Goal: Task Accomplishment & Management: Complete application form

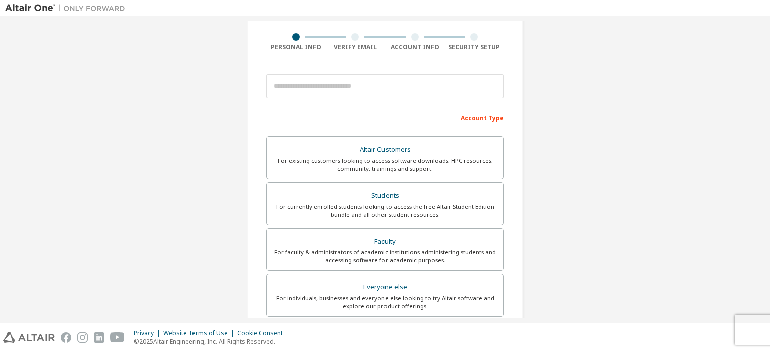
scroll to position [72, 0]
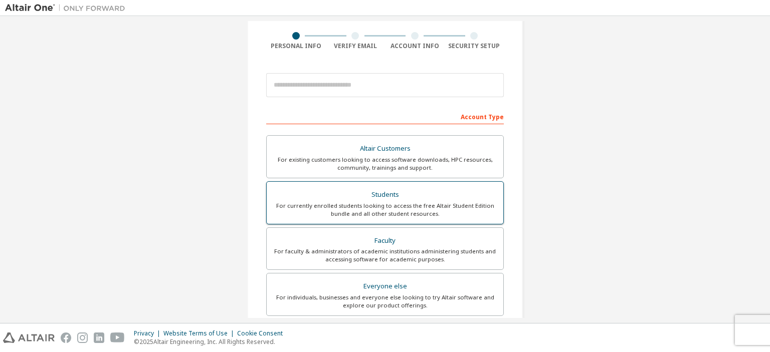
click at [403, 190] on div "Students" at bounding box center [385, 195] width 225 height 14
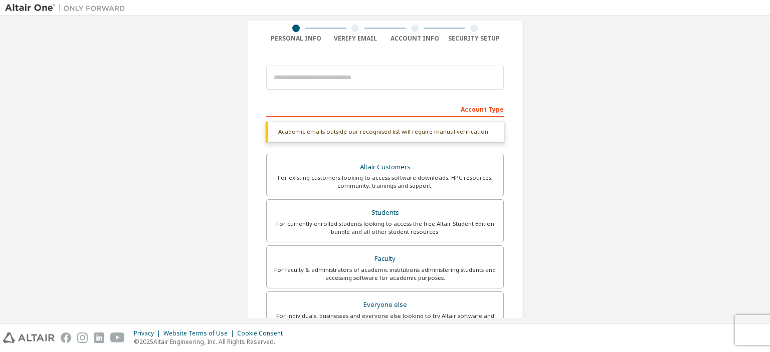
scroll to position [80, 0]
click at [391, 104] on div "Account Type" at bounding box center [385, 108] width 238 height 16
click at [379, 82] on input "email" at bounding box center [385, 77] width 238 height 24
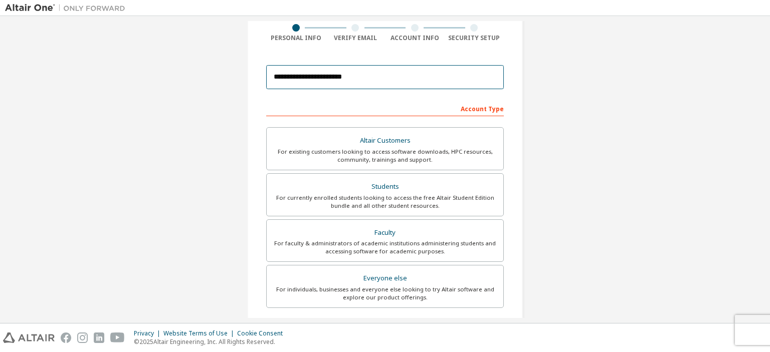
scroll to position [231, 0]
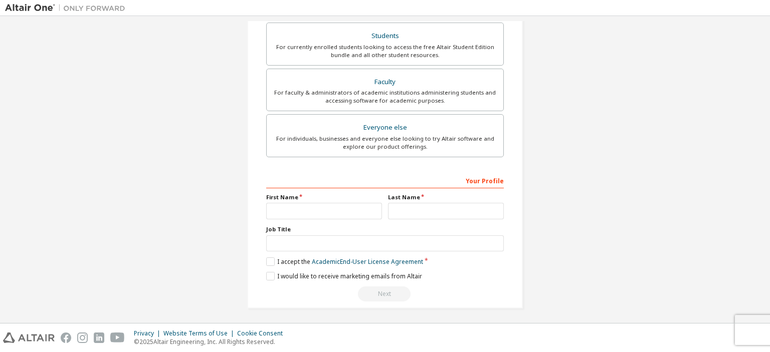
type input "**********"
click at [335, 213] on input "text" at bounding box center [324, 211] width 116 height 17
type input "*******"
click at [394, 208] on input "text" at bounding box center [446, 211] width 116 height 17
type input "*****"
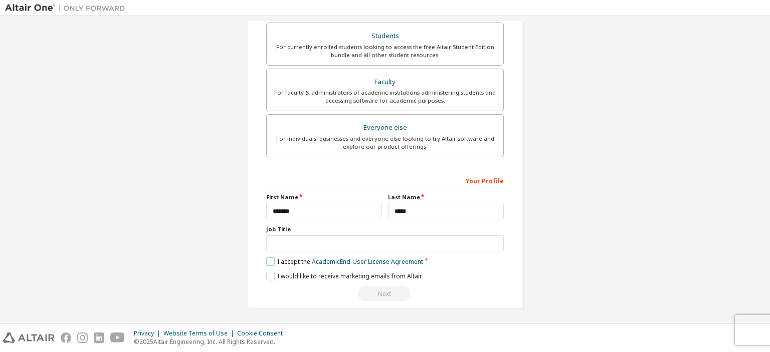
click at [271, 258] on label "I accept the Academic End-User License Agreement" at bounding box center [344, 262] width 157 height 9
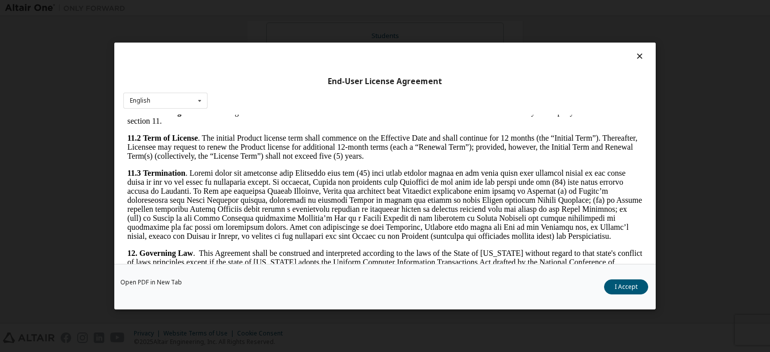
scroll to position [1530, 0]
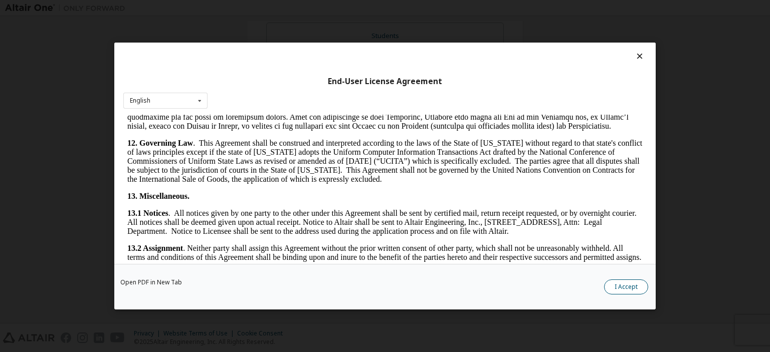
click at [638, 290] on button "I Accept" at bounding box center [626, 287] width 44 height 15
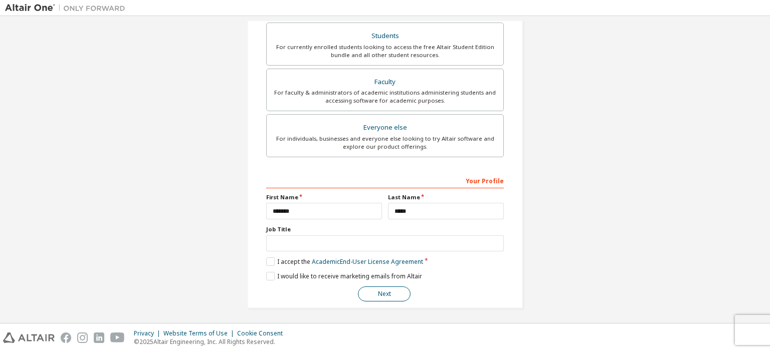
click at [391, 291] on button "Next" at bounding box center [384, 294] width 53 height 15
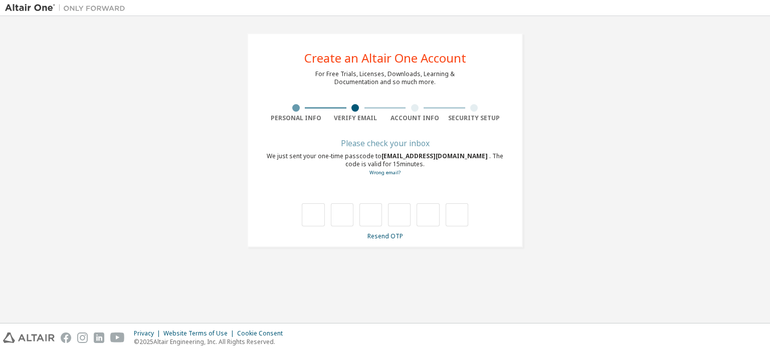
scroll to position [0, 0]
type input "*"
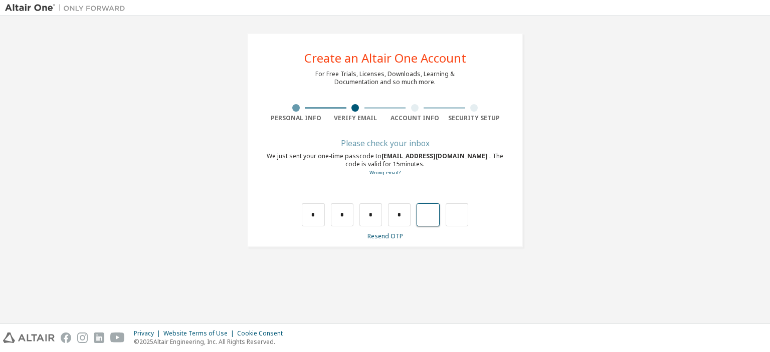
type input "*"
